Goal: Task Accomplishment & Management: Manage account settings

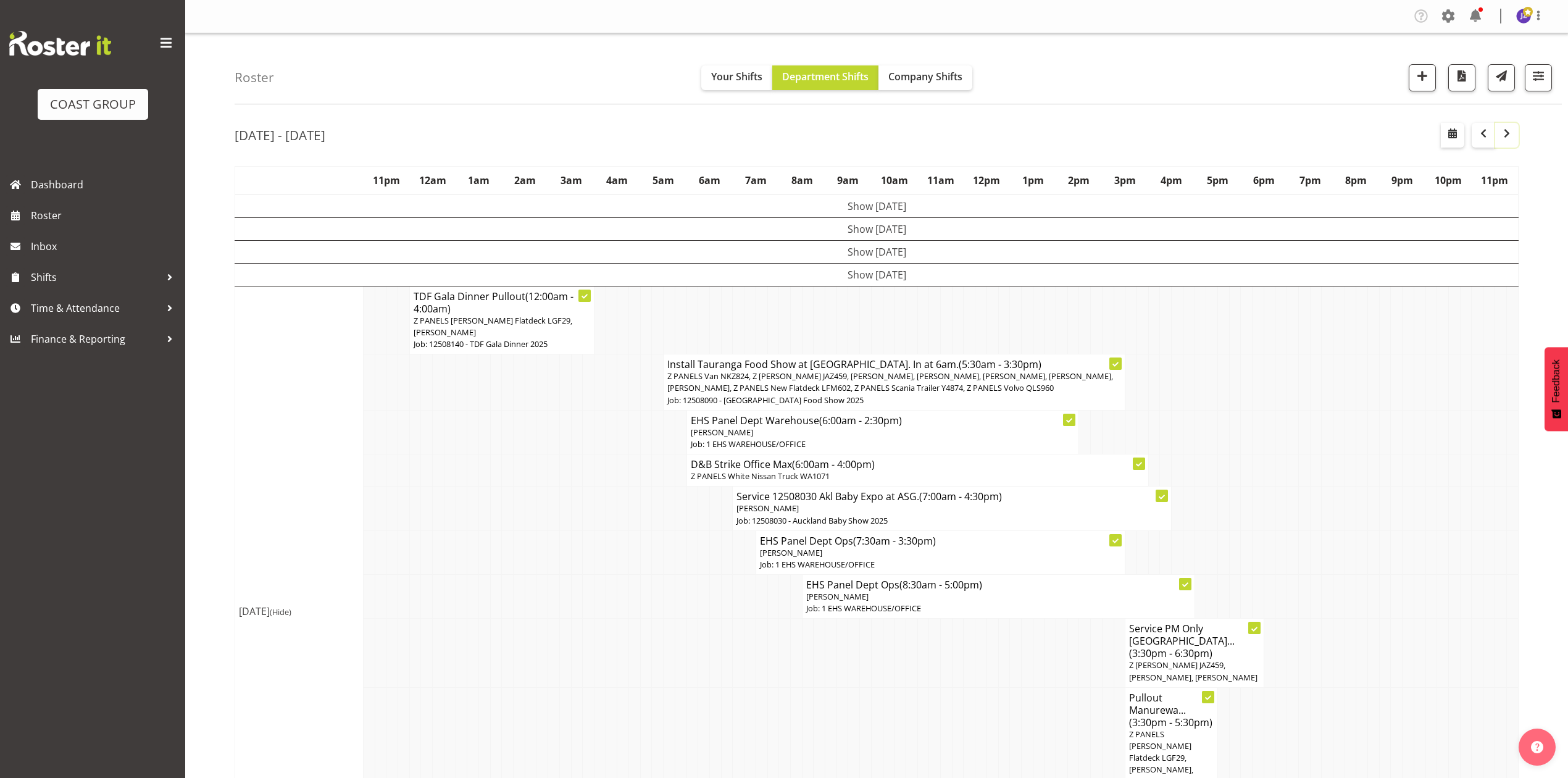
click at [1505, 135] on span "button" at bounding box center [1506, 133] width 15 height 15
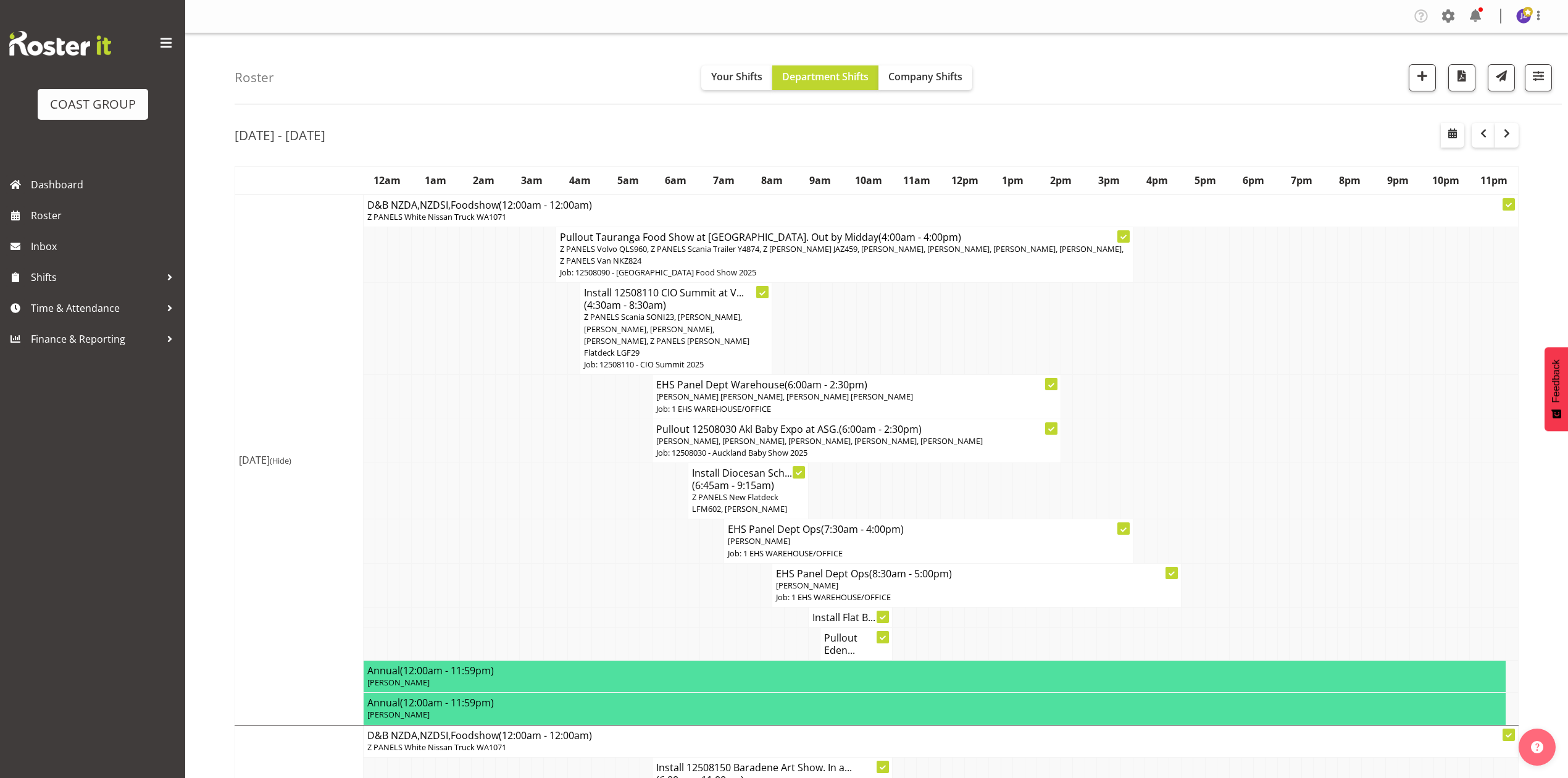
click at [684, 301] on h4 "Install 12508110 CIO Summit at V... (4:30am - 8:30am)" at bounding box center [676, 299] width 185 height 25
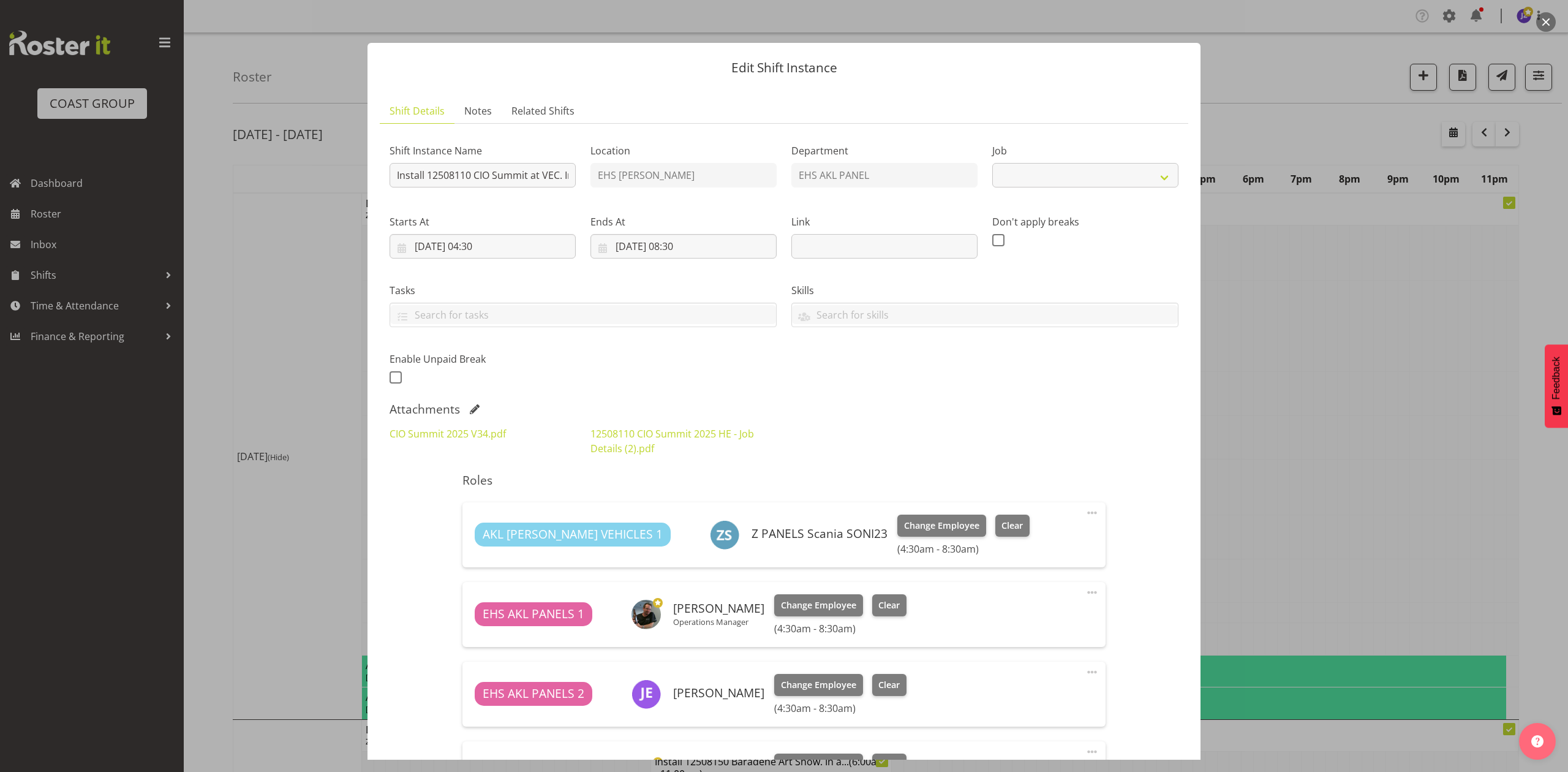
select select "9443"
click at [470, 409] on span at bounding box center [474, 409] width 10 height 10
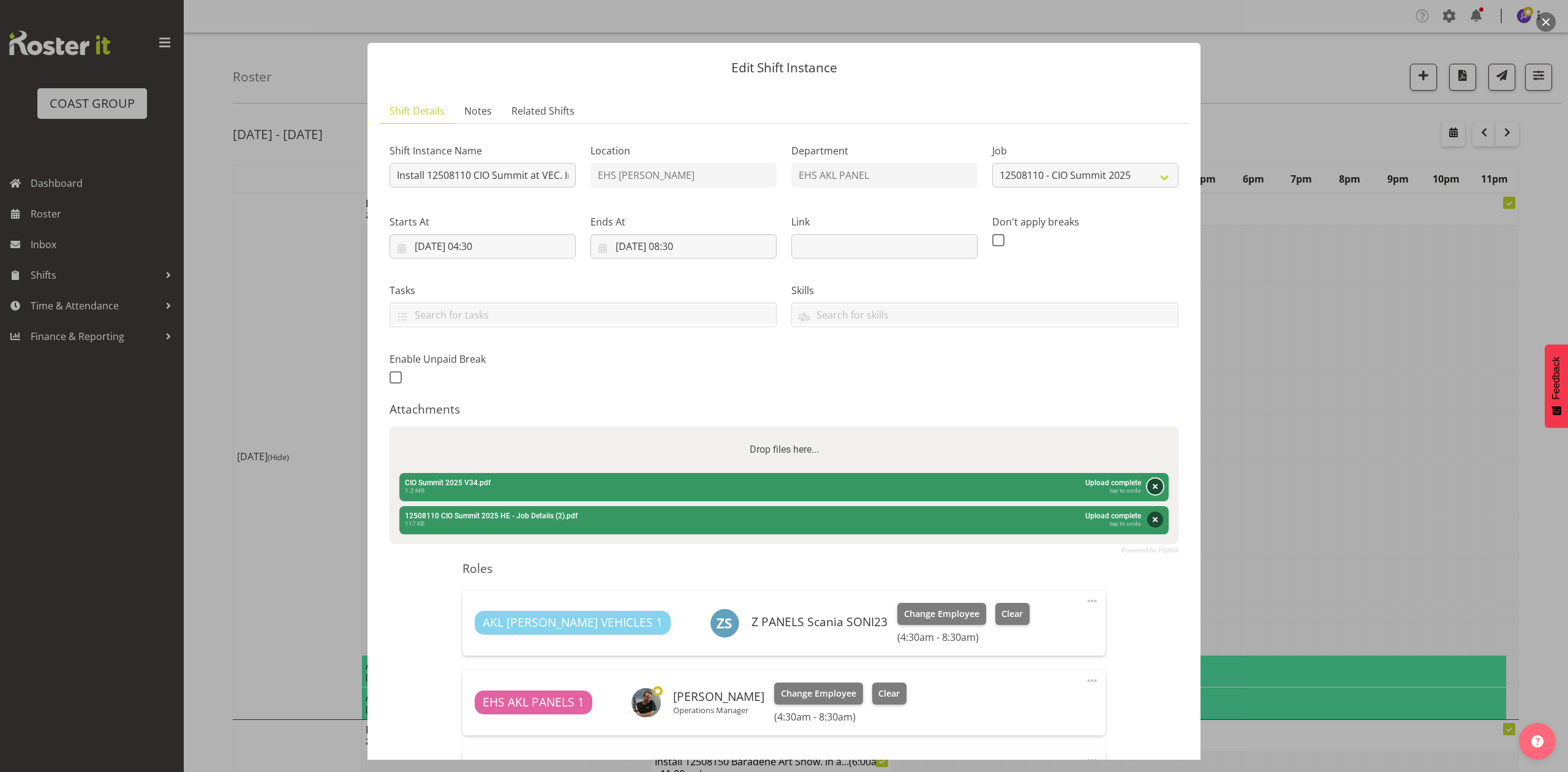
click at [1147, 486] on button "Remove" at bounding box center [1155, 486] width 16 height 16
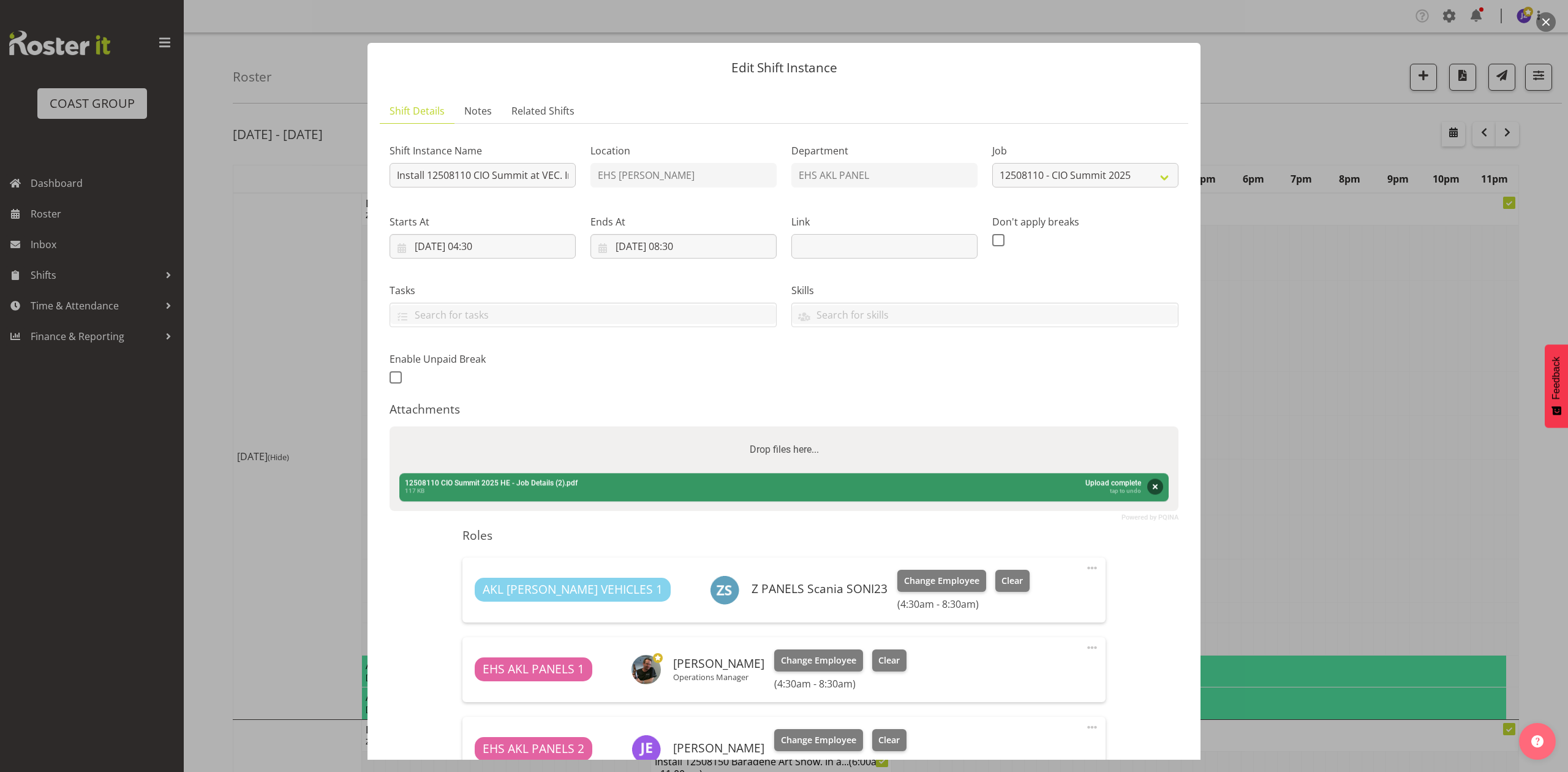
click at [1009, 462] on div "Drop files here..." at bounding box center [784, 450] width 789 height 47
click at [390, 426] on input "Drop files here..." at bounding box center [784, 428] width 789 height 4
type input "C:\fakepath\CIO Summit 2025 V37.pdf"
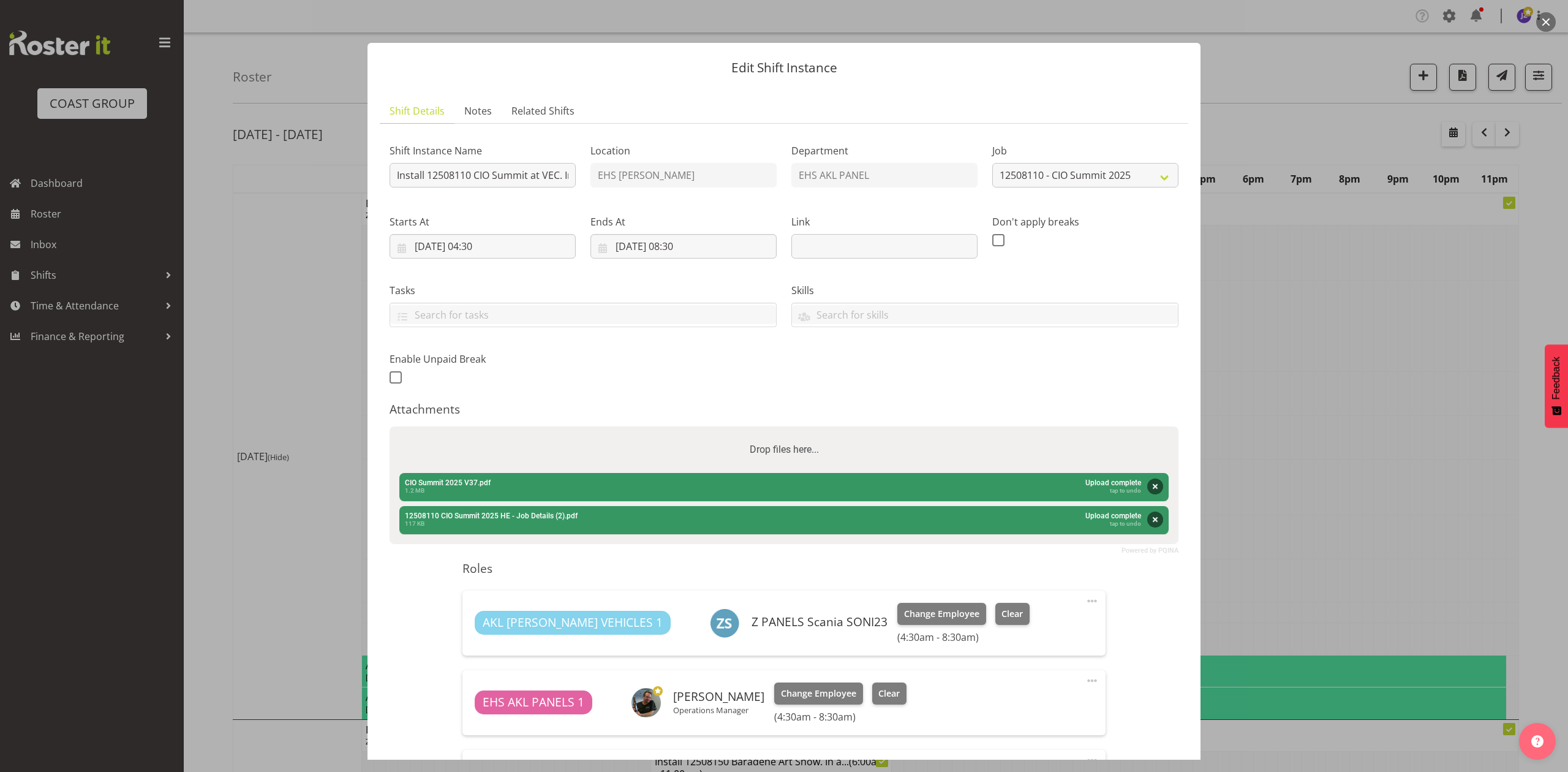
click at [1296, 278] on div at bounding box center [784, 386] width 1568 height 772
